Goal: Task Accomplishment & Management: Manage account settings

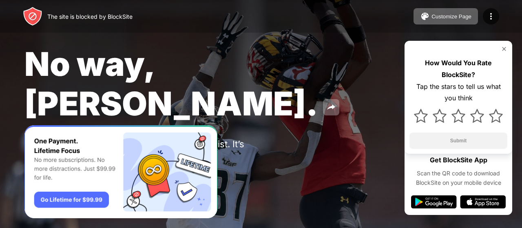
click at [504, 45] on div "How Would You Rate BlockSite? Tap the stars to tell us what you think Submit" at bounding box center [459, 97] width 108 height 113
click at [505, 51] on img at bounding box center [504, 49] width 7 height 7
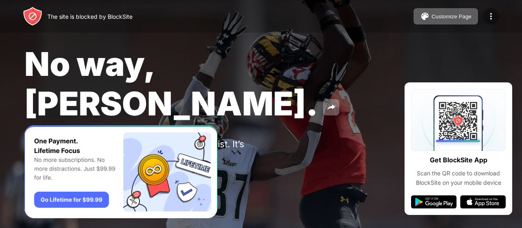
drag, startPoint x: 522, startPoint y: 34, endPoint x: 490, endPoint y: 13, distance: 38.0
click at [490, 13] on div "The site is blocked by BlockSite Customize Page Edit Block List Redirect Custom…" at bounding box center [261, 114] width 522 height 228
click at [490, 13] on img at bounding box center [491, 16] width 10 height 10
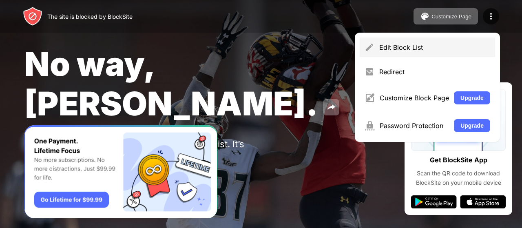
click at [453, 45] on div "Edit Block List" at bounding box center [434, 47] width 111 height 8
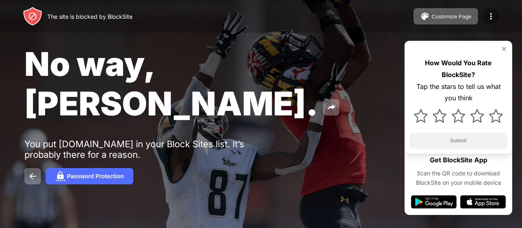
click at [492, 15] on img at bounding box center [491, 16] width 10 height 10
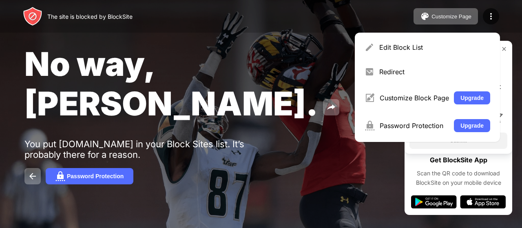
click at [507, 13] on div "The site is blocked by BlockSite Customize Page Edit Block List Redirect Custom…" at bounding box center [261, 16] width 522 height 33
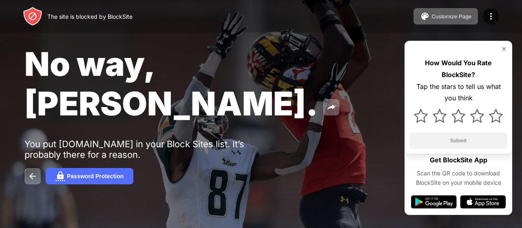
drag, startPoint x: 522, startPoint y: 45, endPoint x: 222, endPoint y: 125, distance: 310.2
click at [222, 125] on div "No way, Jose. You put snapchat.com in your Block Sites list. It’s probably ther…" at bounding box center [261, 114] width 522 height 228
click at [28, 168] on button at bounding box center [32, 176] width 16 height 16
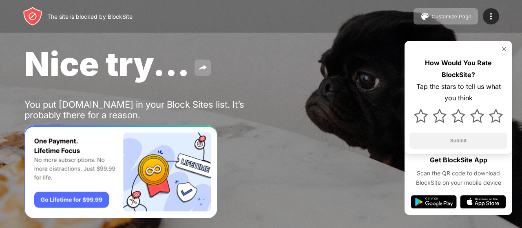
click at [203, 66] on img at bounding box center [203, 68] width 10 height 10
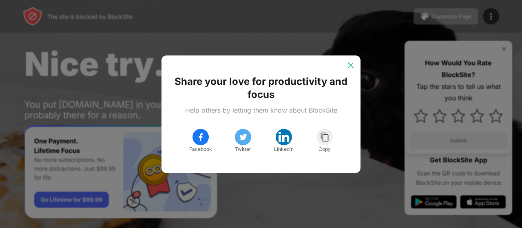
click at [346, 67] on div at bounding box center [350, 65] width 13 height 13
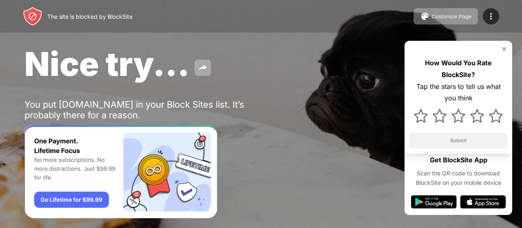
click at [83, 195] on img "Banner Message" at bounding box center [120, 171] width 193 height 93
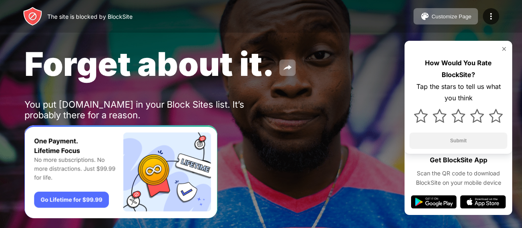
click at [121, 87] on div "Forget about it. You put snapchat.com in your Block Sites list. It’s probably t…" at bounding box center [261, 94] width 522 height 189
